Goal: Transaction & Acquisition: Purchase product/service

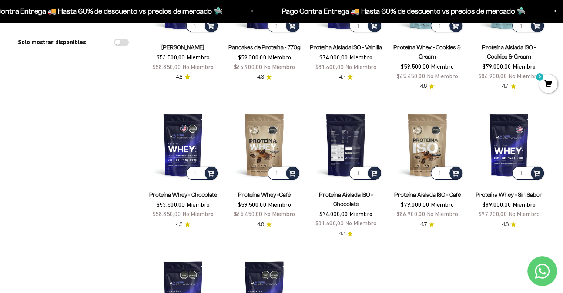
scroll to position [222, 0]
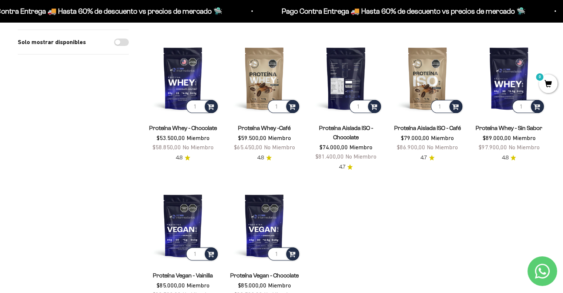
click at [356, 71] on img at bounding box center [345, 78] width 73 height 73
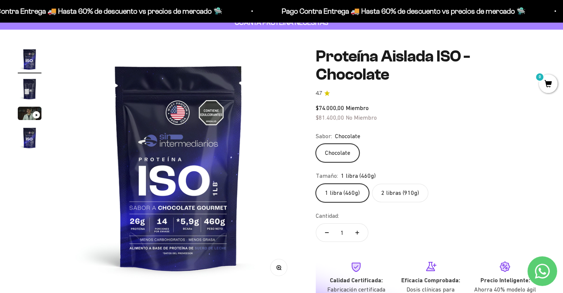
scroll to position [37, 0]
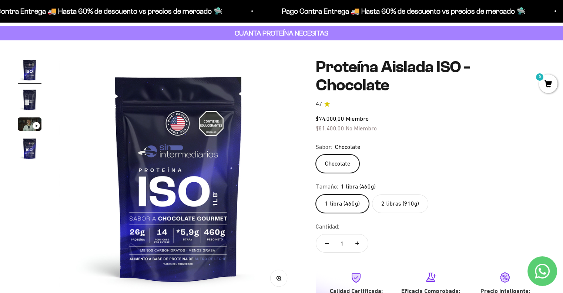
click at [25, 73] on img "Ir al artículo 1" at bounding box center [30, 70] width 24 height 24
click at [24, 112] on button "Ir al artículo 2" at bounding box center [30, 101] width 24 height 26
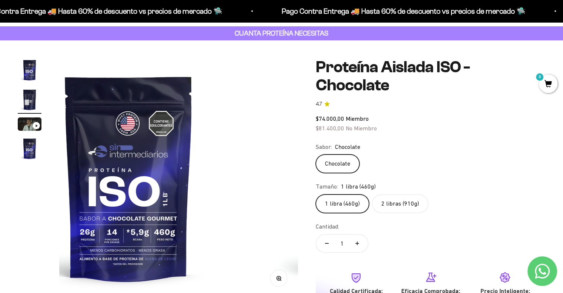
click at [30, 100] on img "Ir al artículo 2" at bounding box center [30, 100] width 24 height 24
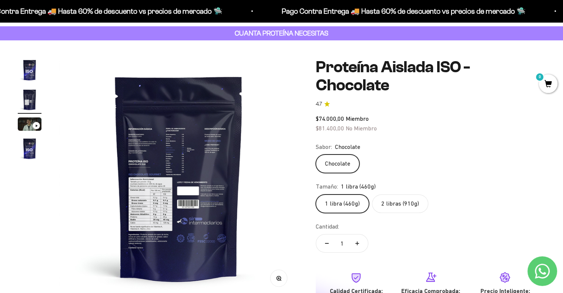
scroll to position [0, 0]
click at [161, 158] on img at bounding box center [178, 177] width 239 height 239
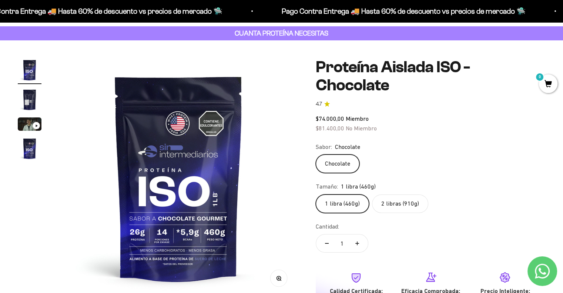
click at [22, 92] on img "Ir al artículo 2" at bounding box center [30, 100] width 24 height 24
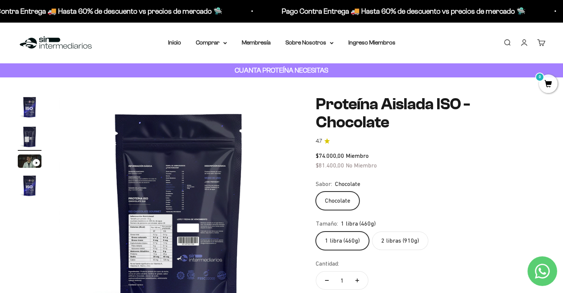
click at [401, 231] on label "2 libras (910g)" at bounding box center [400, 240] width 56 height 18
click at [316, 231] on input "2 libras (910g)" at bounding box center [315, 231] width 0 height 0
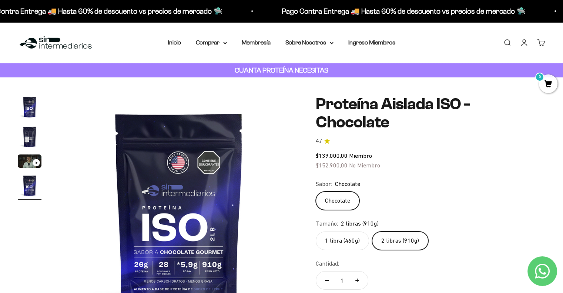
scroll to position [37, 0]
